Goal: Information Seeking & Learning: Learn about a topic

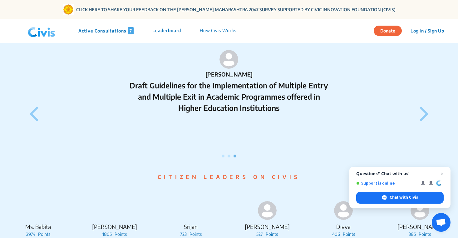
scroll to position [718, 0]
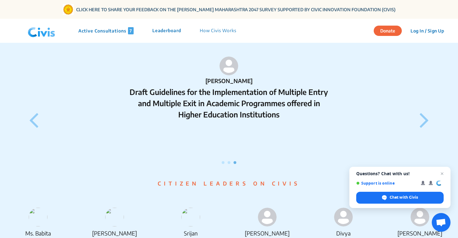
click at [423, 129] on icon at bounding box center [424, 120] width 9 height 26
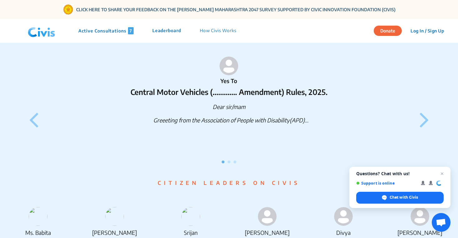
click at [423, 129] on icon at bounding box center [424, 119] width 9 height 26
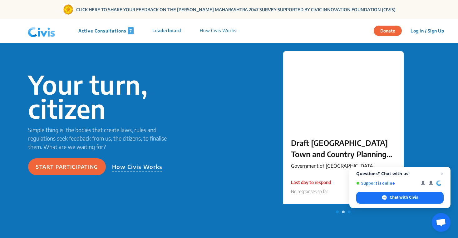
scroll to position [37, 0]
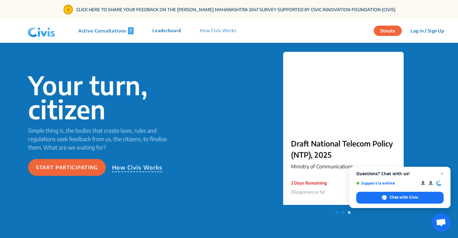
click at [112, 32] on p "Active Consultations 7" at bounding box center [105, 30] width 55 height 7
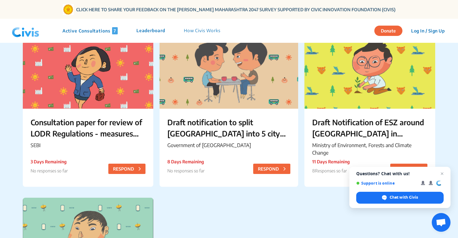
scroll to position [233, 0]
click at [191, 164] on p "8 Days Remaining" at bounding box center [185, 161] width 37 height 7
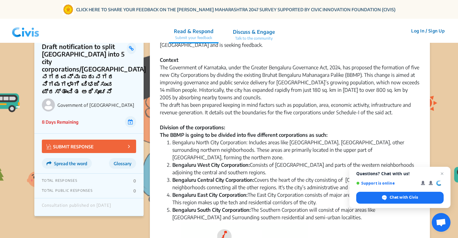
scroll to position [50, 0]
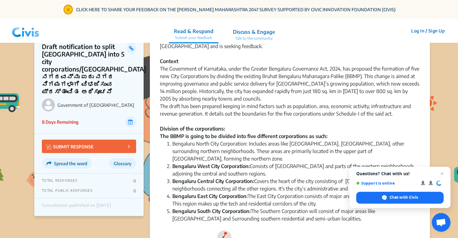
click at [260, 37] on p "Talk to the community" at bounding box center [254, 39] width 42 height 6
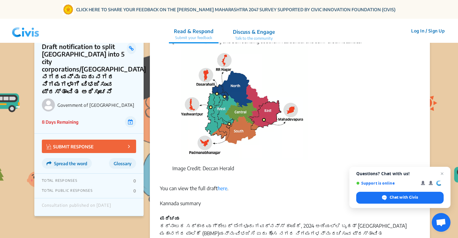
scroll to position [225, 0]
